Goal: Task Accomplishment & Management: Manage account settings

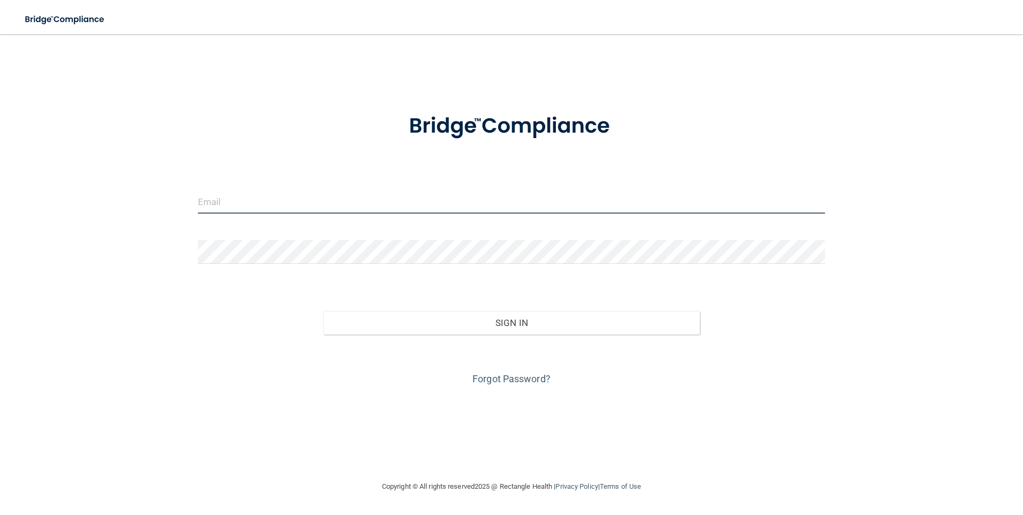
click at [270, 196] on input "email" at bounding box center [512, 201] width 628 height 24
type input "[PERSON_NAME][EMAIL_ADDRESS][PERSON_NAME][DOMAIN_NAME]"
click at [530, 376] on link "Forgot Password?" at bounding box center [511, 378] width 78 height 11
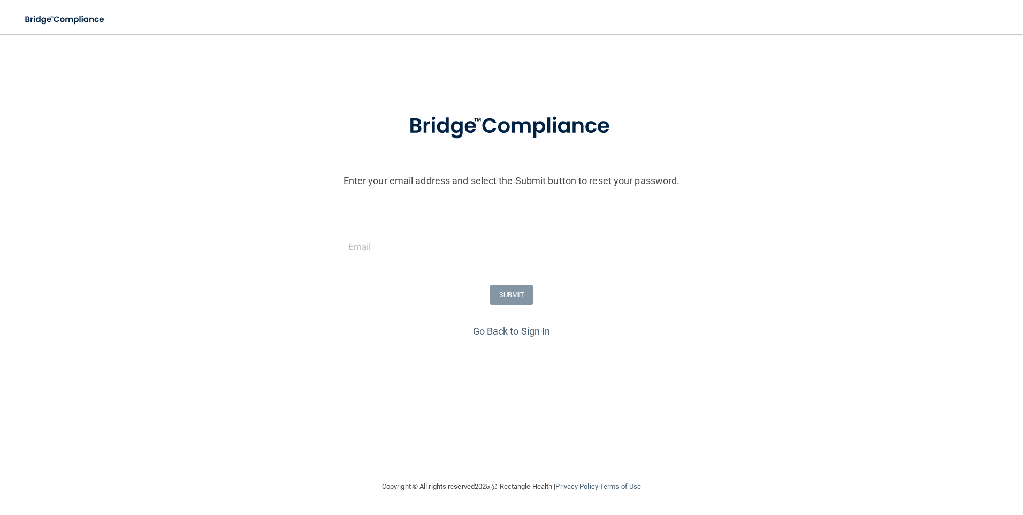
click at [409, 230] on form "Enter your email address and select the Submit button to reset your password. S…" at bounding box center [511, 210] width 1012 height 224
click at [385, 250] on input "email" at bounding box center [511, 247] width 327 height 24
type input "[PERSON_NAME][EMAIL_ADDRESS][PERSON_NAME][DOMAIN_NAME]"
click at [514, 290] on button "SUBMIT" at bounding box center [511, 295] width 43 height 20
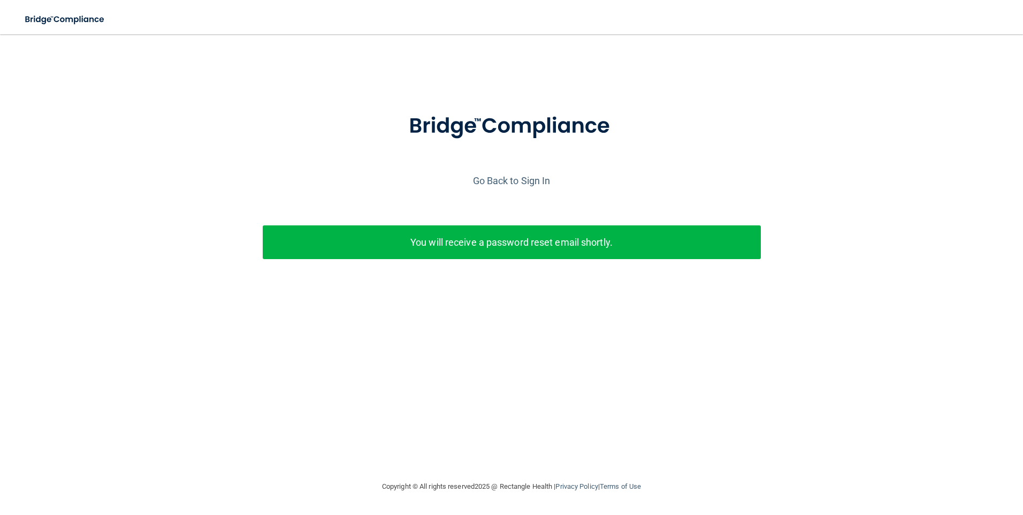
click at [487, 433] on div "Enter your email address and select the Submit button to reset your password. […" at bounding box center [511, 257] width 980 height 424
